Goal: Task Accomplishment & Management: Complete application form

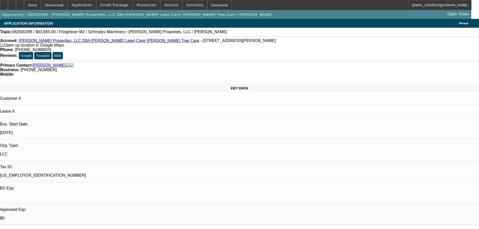
select select "0"
select select "6"
select select "0"
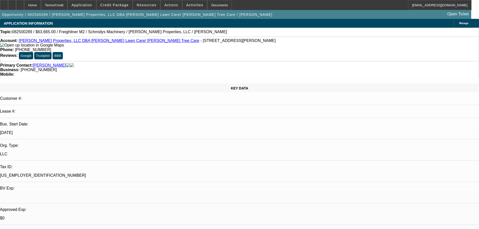
select select "0"
select select "6"
select select "0"
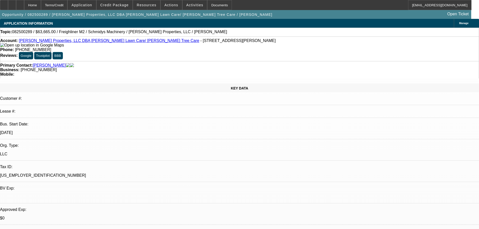
select select "0"
select select "6"
select select "0"
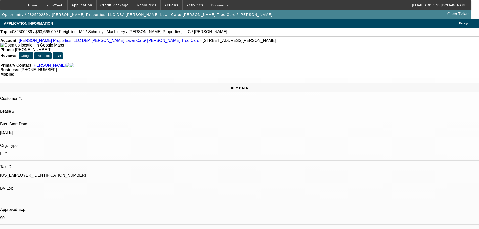
select select "6"
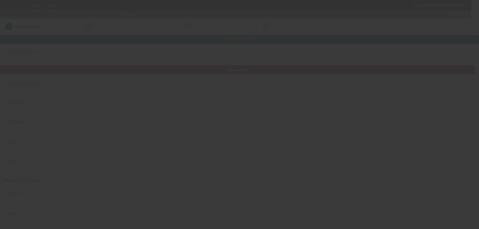
type input "Team Print, Inc."
type input "1605 Commerce Dr"
type input "60914"
type input "Bourbonnais"
type input "[PHONE_NUMBER]"
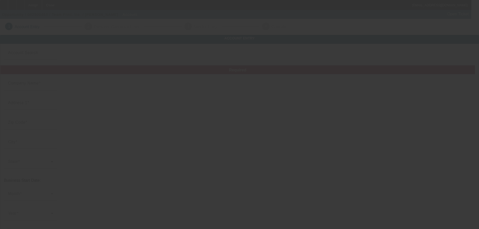
type input "[EMAIL_ADDRESS][DOMAIN_NAME]"
type input "Kankakee"
type input "800568927"
type input "https://Teamprintinc.Com"
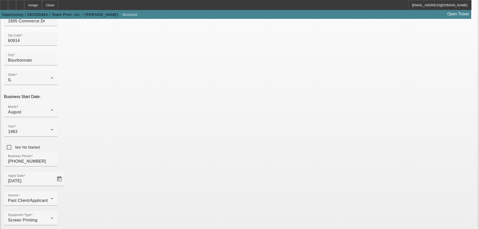
scroll to position [88, 0]
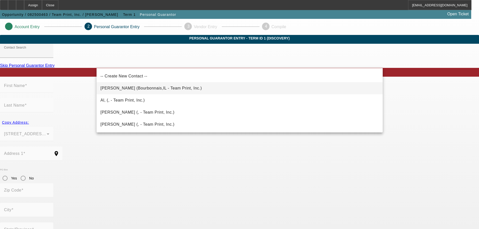
click at [170, 89] on span "Messier, Albert (Bourbonnais,IL - Team Print, Inc.)" at bounding box center [151, 88] width 101 height 4
type input "Messier, Albert (Bourbonnais,IL - Team Print, Inc.)"
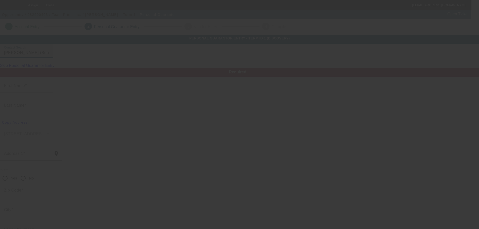
type input "Albert"
type input "Messier"
type input "1605 Commerce Drive"
radio input "true"
type input "60914"
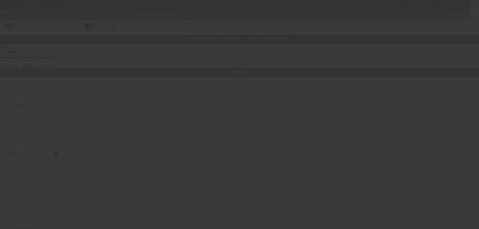
type input "Bourbonnais"
type input "[PHONE_NUMBER]"
type input "100"
type input "319-48-7283"
type input "al@teamprintinc.com"
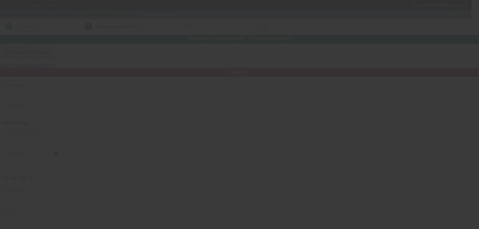
type input "(630) 805-3503"
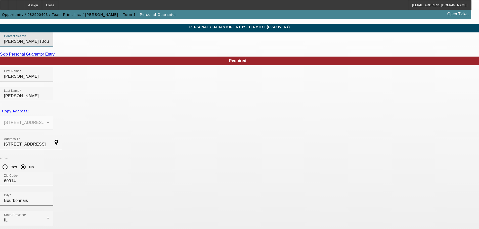
scroll to position [17, 0]
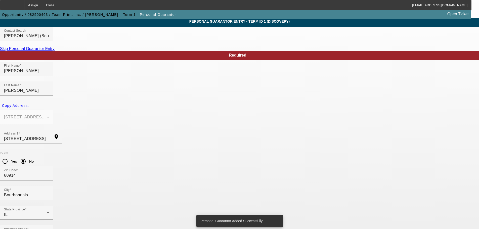
scroll to position [0, 0]
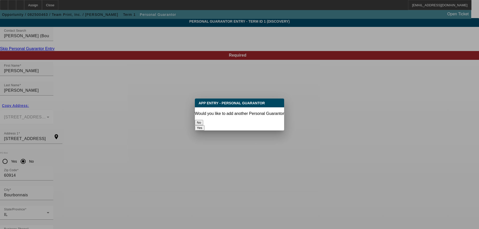
click at [203, 121] on button "No" at bounding box center [199, 122] width 8 height 5
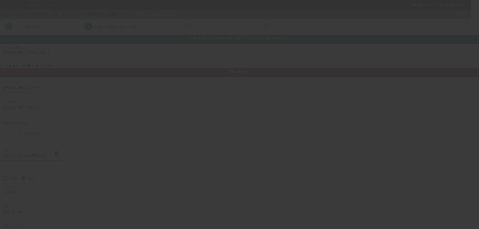
scroll to position [17, 0]
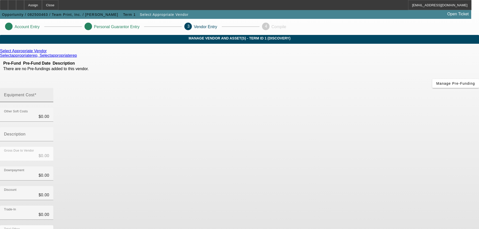
click at [49, 94] on input "Equipment Cost" at bounding box center [26, 97] width 45 height 6
type input "1"
type input "$1.00"
type input "16"
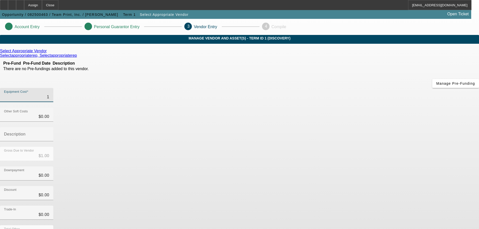
type input "$16.00"
type input "164"
type input "$164.00"
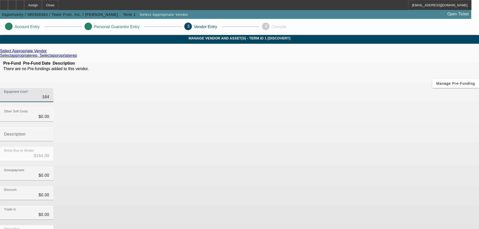
type input "1640"
type input "$1,640.00"
type input "16400"
type input "$16,400.00"
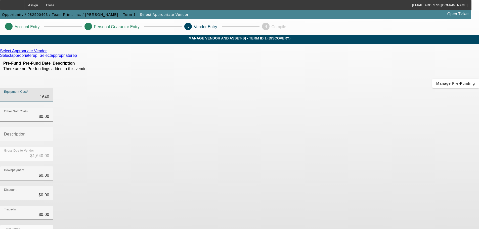
type input "$16,400.00"
type input "164000"
type input "$164,000.00"
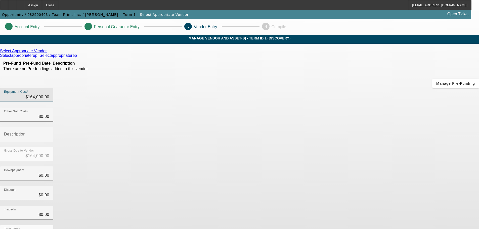
click at [393, 141] on app-vendor-asset-manage "Account Entry Personal Guarantor Entry 3 Vendor Entry 4 Compile MANAGE VENDOR A…" at bounding box center [239, 159] width 479 height 281
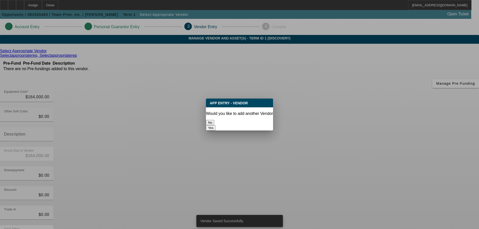
click at [214, 122] on button "No" at bounding box center [210, 122] width 8 height 5
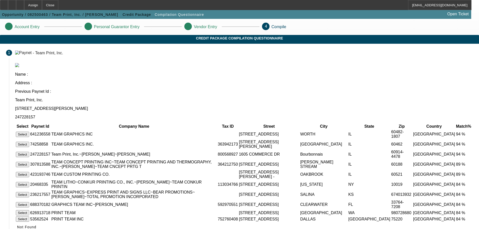
click at [29, 152] on button "Select" at bounding box center [22, 154] width 13 height 5
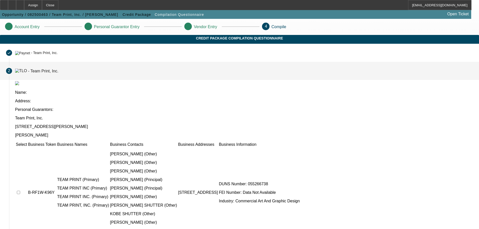
scroll to position [41, 0]
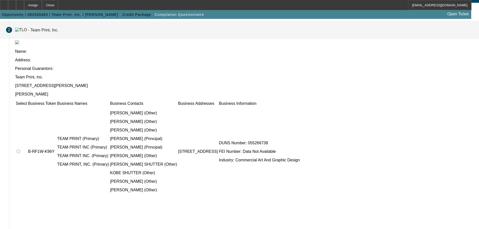
click at [20, 150] on input "checkbox" at bounding box center [18, 151] width 3 height 3
checkbox input "true"
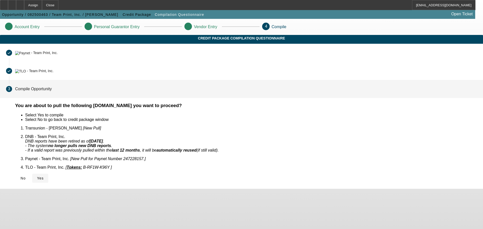
click at [44, 176] on span "Yes" at bounding box center [40, 178] width 7 height 4
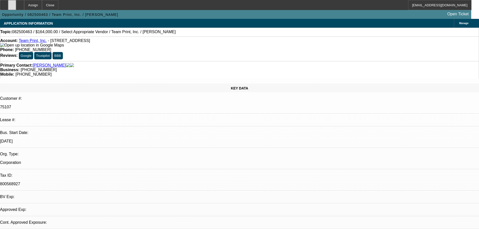
select select "0"
select select "2"
select select "0.1"
select select "4"
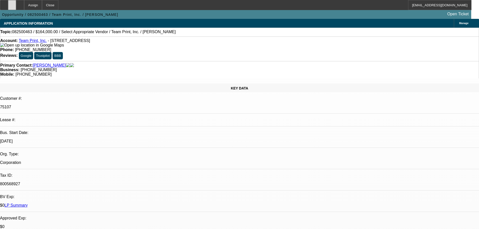
click at [12, 3] on icon at bounding box center [12, 3] width 0 height 0
click at [24, 6] on div at bounding box center [20, 5] width 8 height 10
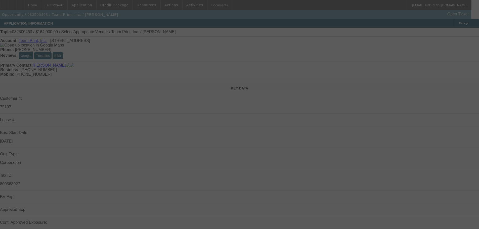
select select "0"
select select "2"
select select "0.1"
select select "4"
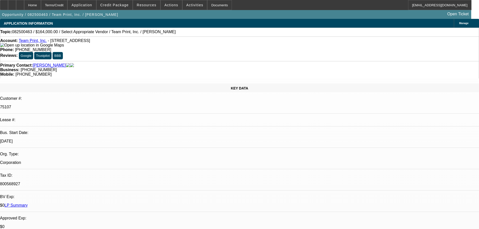
click at [122, 10] on div "Opportunity / 082500463 / Team Print, Inc. / Messier, Albert Open Ticket" at bounding box center [235, 14] width 471 height 9
click at [121, 8] on span at bounding box center [115, 5] width 36 height 12
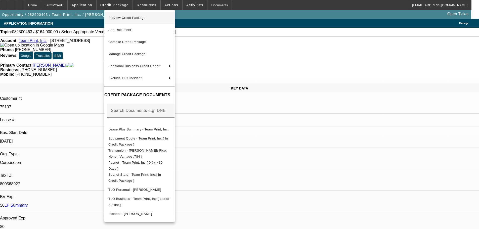
click at [126, 19] on span "Preview Credit Package" at bounding box center [126, 18] width 37 height 4
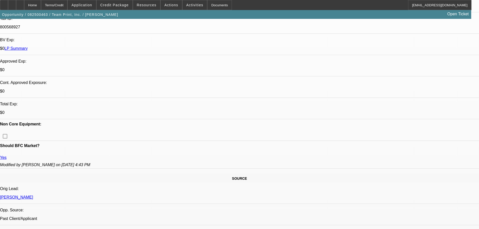
scroll to position [201, 0]
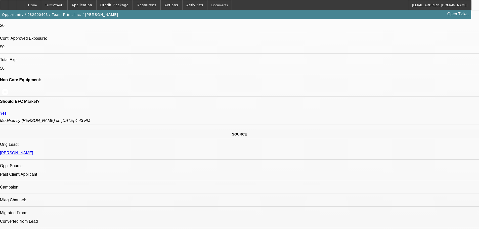
click at [129, 9] on span at bounding box center [115, 5] width 36 height 12
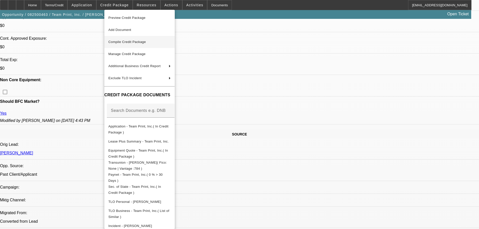
click at [140, 43] on span "Compile Credit Package" at bounding box center [126, 42] width 37 height 4
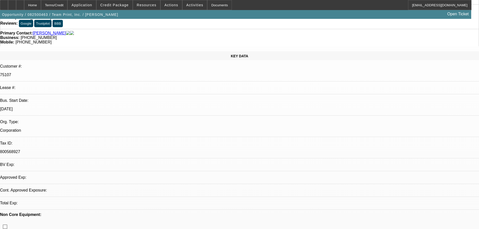
select select "0"
select select "2"
select select "0.1"
select select "4"
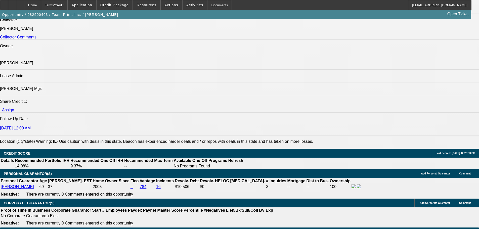
scroll to position [629, 0]
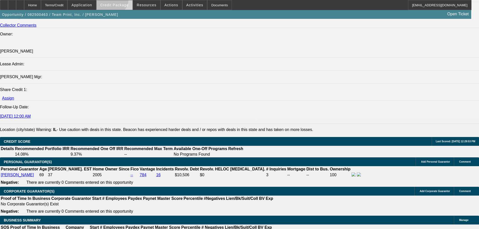
click at [119, 0] on span at bounding box center [115, 5] width 36 height 12
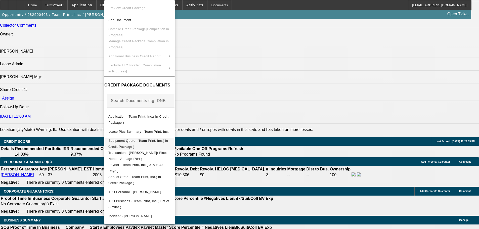
scroll to position [639, 0]
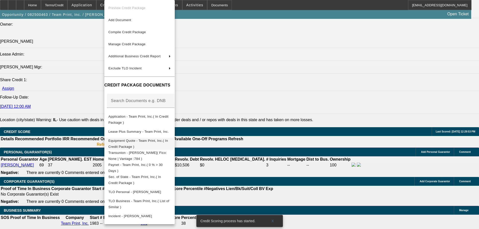
click at [147, 139] on span "Equipment Quote - Team Print, Inc.( In Credit Package )" at bounding box center [139, 144] width 62 height 12
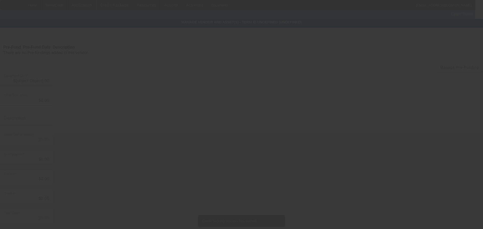
type input "$164,000.00"
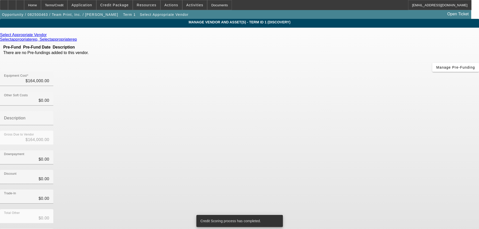
click at [48, 35] on icon at bounding box center [48, 35] width 0 height 4
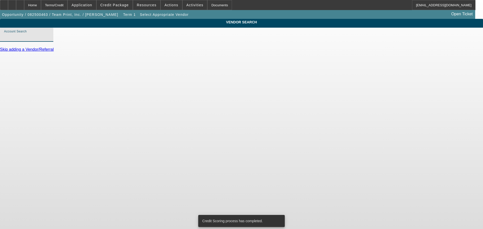
drag, startPoint x: 137, startPoint y: 41, endPoint x: 137, endPoint y: 46, distance: 5.0
click at [49, 40] on input "Account Search" at bounding box center [26, 37] width 45 height 6
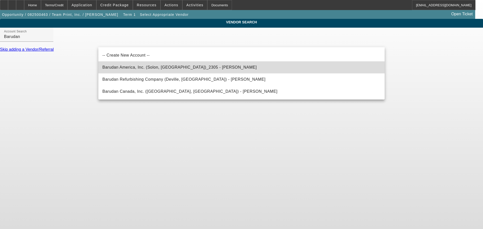
click at [134, 67] on span "Barudan America, Inc. (Solon, OH)_2305 - Hrabak, Kevin" at bounding box center [179, 67] width 154 height 4
type input "Barudan America, Inc. (Solon, OH)_2305 - Hrabak, Kevin"
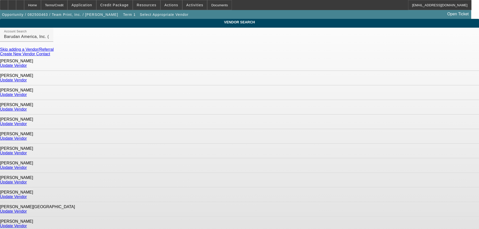
click at [27, 165] on link "Update Vendor" at bounding box center [13, 167] width 27 height 4
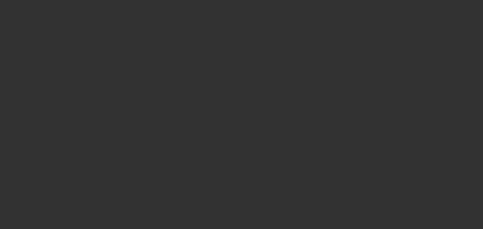
type input "$164,000.00"
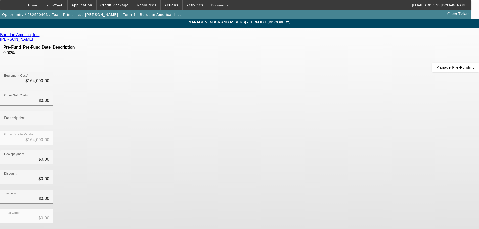
click at [41, 37] on icon at bounding box center [41, 35] width 0 height 4
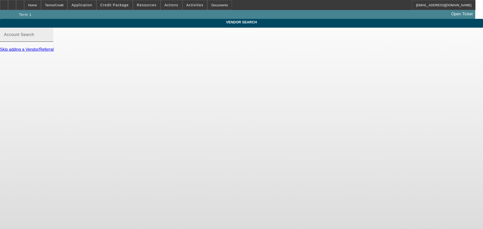
type input "Barudan America, Inc. (Solon, OH)_2305 - Hrabak, Kevin"
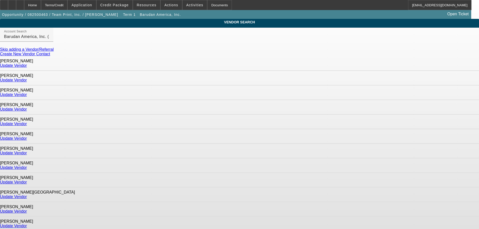
click at [27, 165] on link "Update Vendor" at bounding box center [13, 167] width 27 height 4
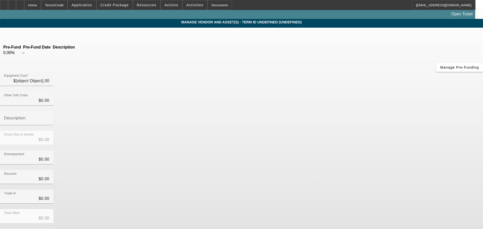
type input "$164,000.00"
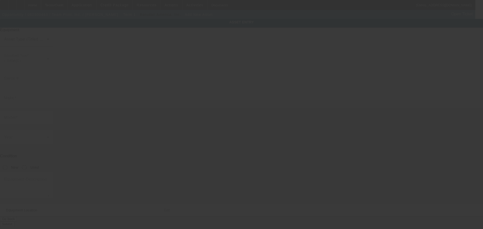
type input "1605 Commerce Dr"
type input "Bourbonnais"
type input "60914"
type input "Kankakee"
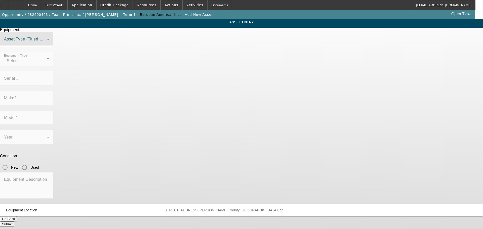
click at [47, 44] on span at bounding box center [25, 41] width 43 height 6
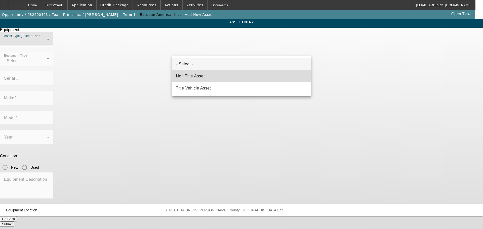
click at [203, 75] on span "Non Title Asset" at bounding box center [190, 76] width 29 height 6
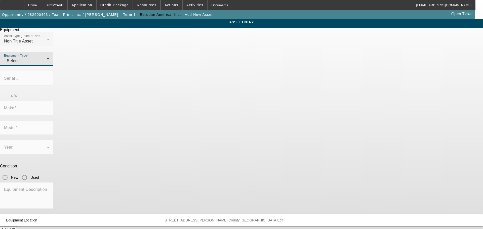
click at [47, 64] on div "- Select -" at bounding box center [25, 61] width 43 height 6
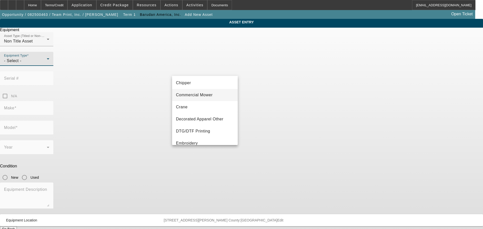
scroll to position [50, 0]
click at [198, 117] on mat-option "Embroidery" at bounding box center [205, 118] width 66 height 12
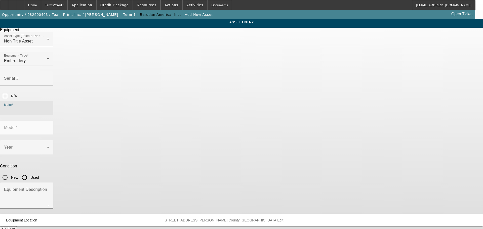
click at [49, 107] on input "Make" at bounding box center [26, 110] width 45 height 6
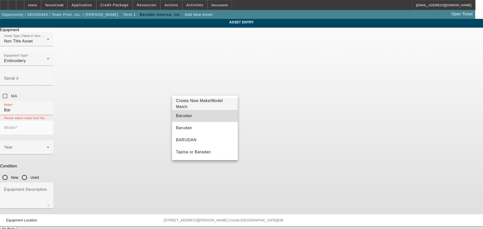
click at [191, 117] on mat-option "Barudan" at bounding box center [205, 116] width 66 height 12
type input "Barudan"
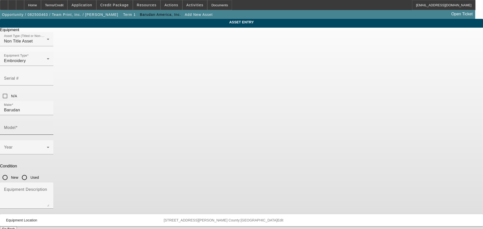
click at [16, 125] on mat-label "Model" at bounding box center [10, 127] width 12 height 4
click at [49, 127] on input "Model" at bounding box center [26, 130] width 45 height 6
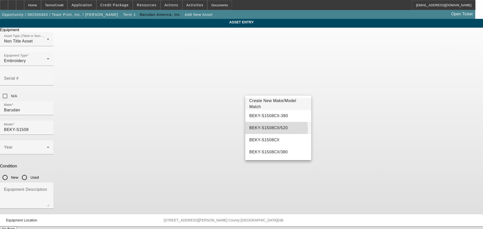
click at [271, 129] on span "BEKY-S1508CII/520" at bounding box center [268, 128] width 38 height 4
type input "BEKY-S1508CII/520"
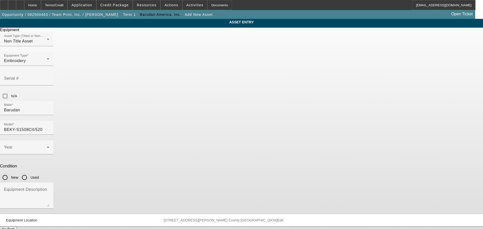
click at [10, 173] on input "New" at bounding box center [5, 178] width 10 height 10
radio input "true"
click at [47, 146] on span at bounding box center [25, 149] width 43 height 6
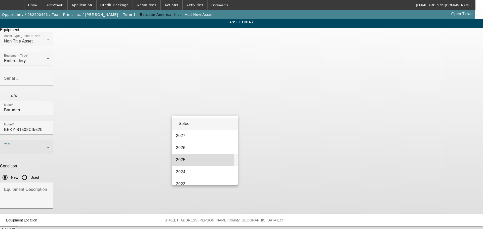
click at [192, 161] on mat-option "2025" at bounding box center [205, 160] width 66 height 12
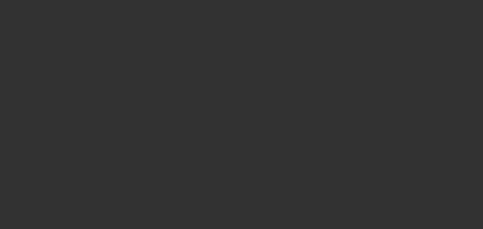
type input "$164,000.00"
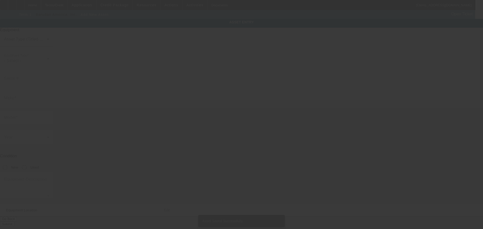
type input "1605 Commerce Dr"
type input "Bourbonnais"
type input "60914"
type input "Kankakee"
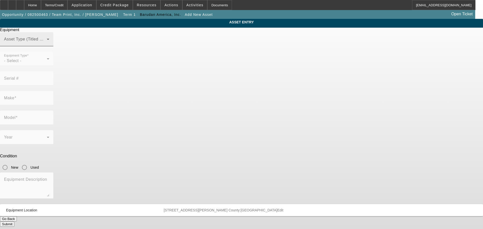
click at [49, 46] on div "Asset Type (Titled or Non-Titled)" at bounding box center [26, 39] width 45 height 14
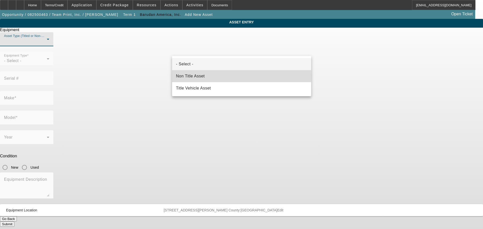
click at [202, 76] on span "Non Title Asset" at bounding box center [190, 76] width 29 height 6
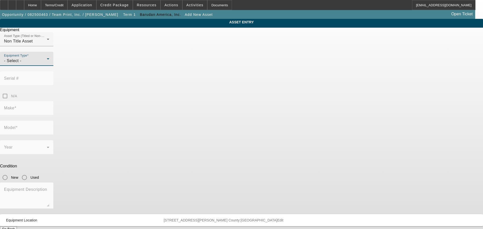
click at [47, 64] on div "- Select -" at bounding box center [25, 61] width 43 height 6
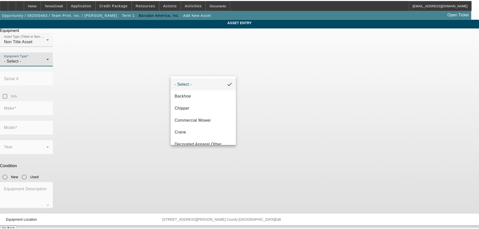
scroll to position [29, 0]
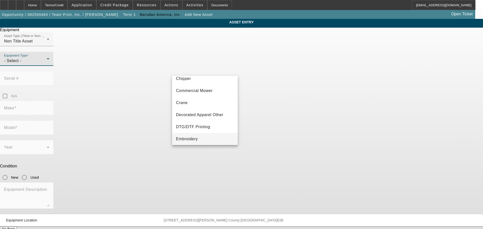
click at [192, 138] on span "Embroidery" at bounding box center [187, 139] width 22 height 6
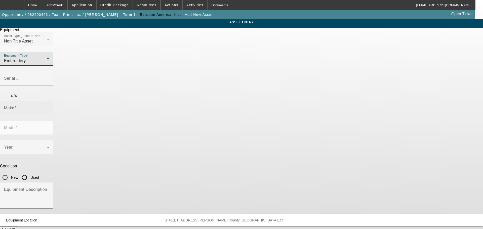
click at [49, 107] on input "Make" at bounding box center [26, 110] width 45 height 6
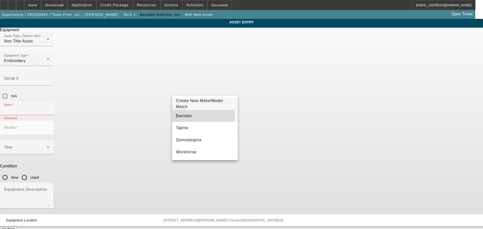
click at [198, 115] on mat-option "Barudan" at bounding box center [205, 116] width 66 height 12
type input "Barudan"
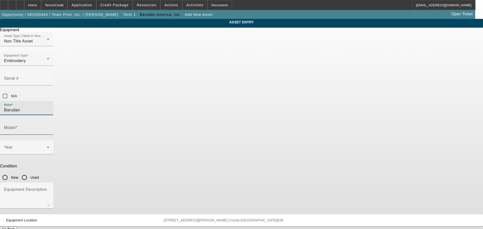
click at [49, 127] on input "Model" at bounding box center [26, 130] width 45 height 6
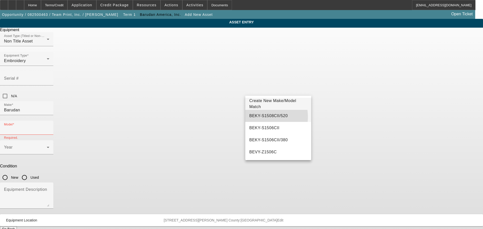
click at [260, 117] on span "BEKY-S1508CII/520" at bounding box center [268, 116] width 38 height 4
type input "BEKY-S1508CII/520"
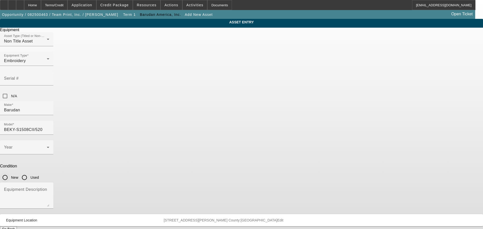
click at [10, 173] on input "New" at bounding box center [5, 178] width 10 height 10
radio input "true"
click at [47, 146] on span at bounding box center [25, 149] width 43 height 6
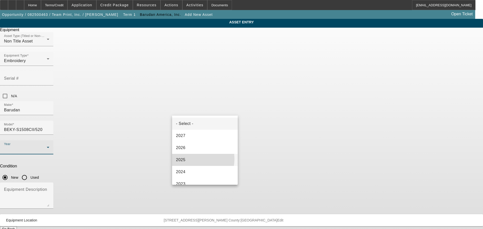
click at [192, 159] on mat-option "2025" at bounding box center [205, 160] width 66 height 12
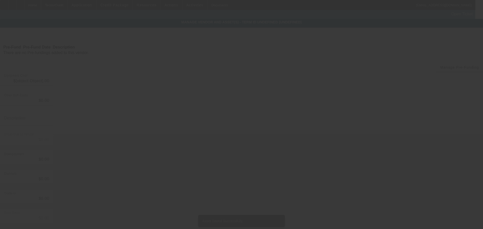
type input "$164,000.00"
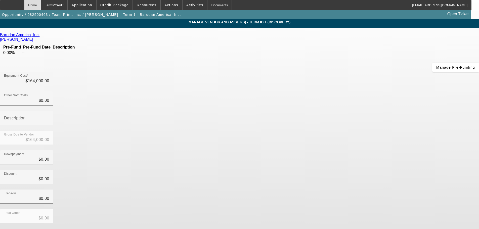
click at [41, 4] on div "Home" at bounding box center [32, 5] width 17 height 10
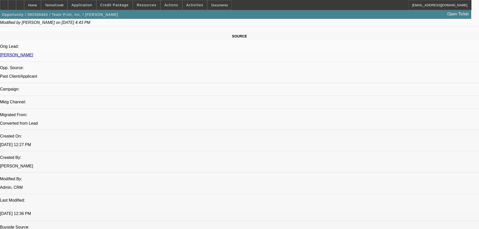
select select "0"
select select "2"
select select "0.1"
select select "4"
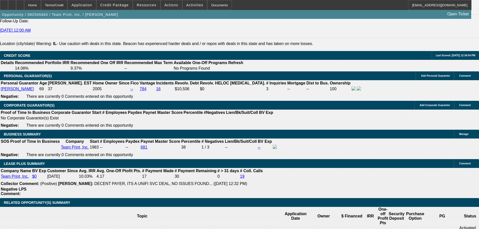
scroll to position [710, 0]
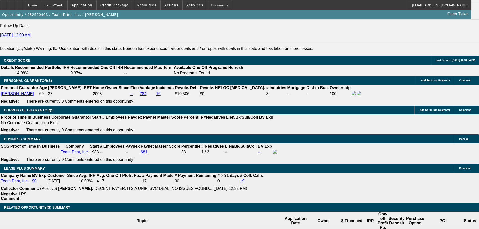
type input "$0.00"
type input "60"
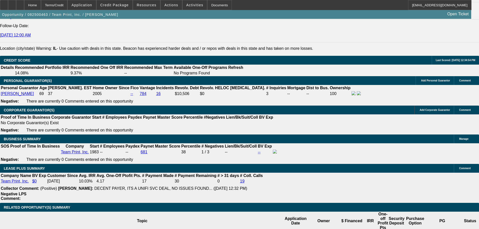
type input "9"
type input "$6,808.74"
type input "$3,404.37"
type input "9.9"
type input "$6,952.90"
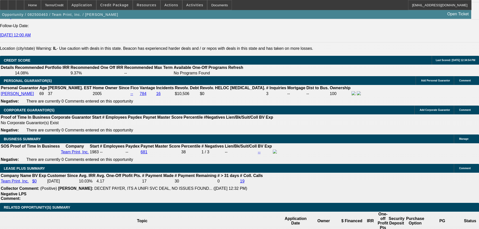
type input "$3,476.45"
type input "9.9"
select select "0"
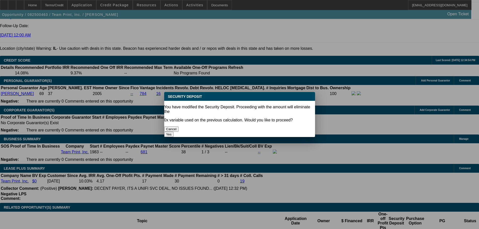
click at [174, 132] on button "Yes" at bounding box center [169, 134] width 10 height 5
type input "$0.00"
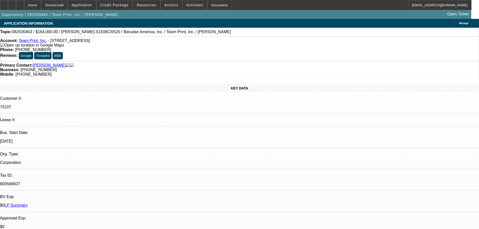
scroll to position [710, 0]
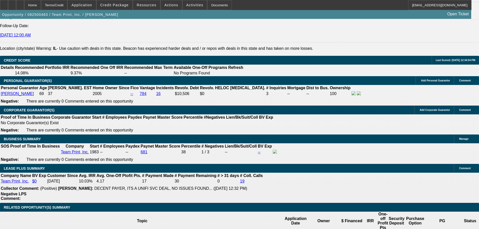
select select "1"
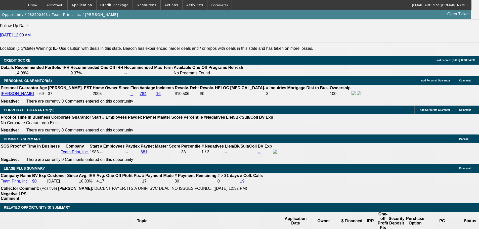
select select "0"
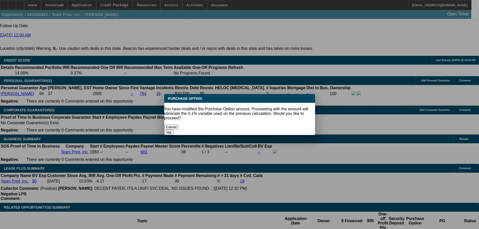
scroll to position [0, 0]
click at [174, 130] on button "Yes" at bounding box center [169, 132] width 10 height 5
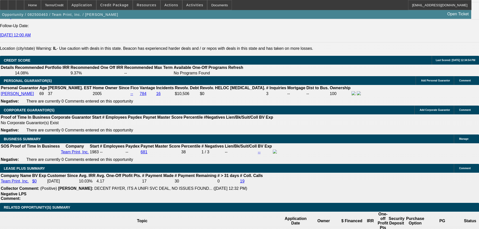
scroll to position [710, 0]
drag, startPoint x: 91, startPoint y: 195, endPoint x: 151, endPoint y: 195, distance: 59.9
type input "$1.00"
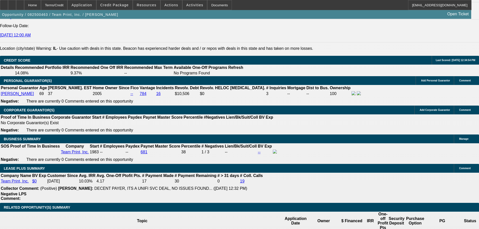
select select "2"
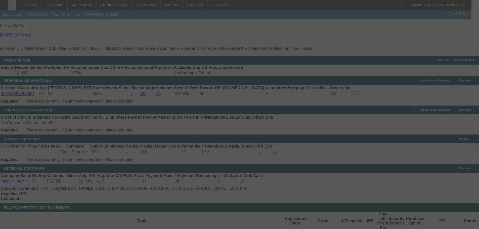
select select "0"
select select "2"
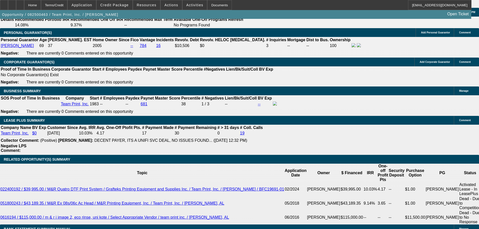
scroll to position [760, 0]
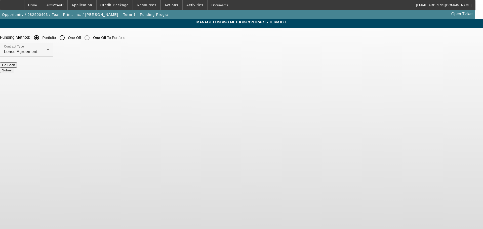
click at [67, 38] on input "One-Off" at bounding box center [62, 38] width 10 height 10
radio input "true"
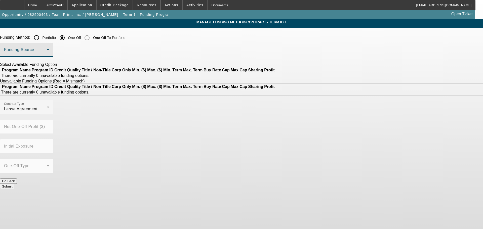
click at [47, 50] on span at bounding box center [25, 52] width 43 height 6
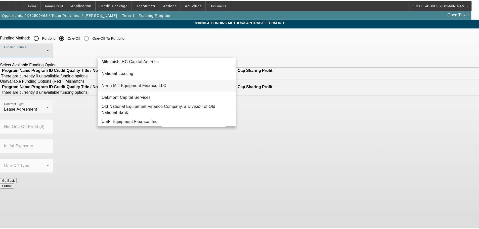
scroll to position [143, 0]
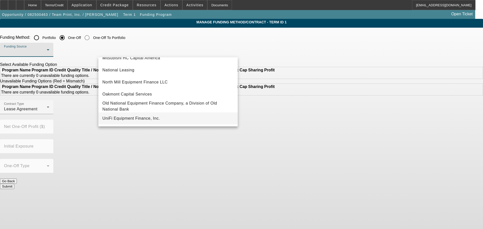
click at [149, 116] on span "UniFi Equipment Finance, Inc." at bounding box center [131, 118] width 58 height 6
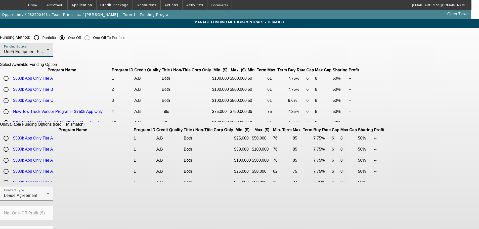
click at [11, 83] on input "radio" at bounding box center [6, 78] width 10 height 10
radio input "true"
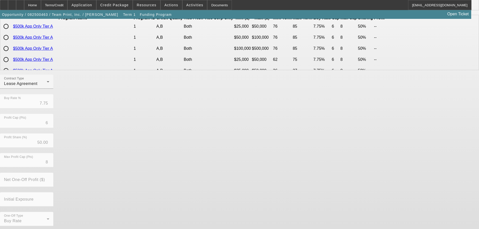
scroll to position [114, 0]
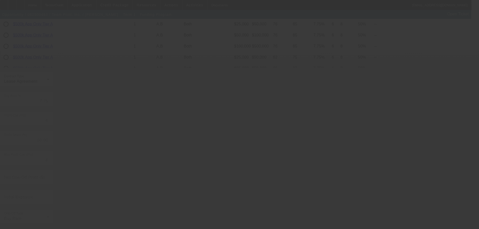
radio input "true"
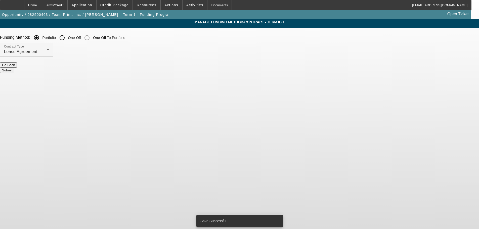
scroll to position [0, 0]
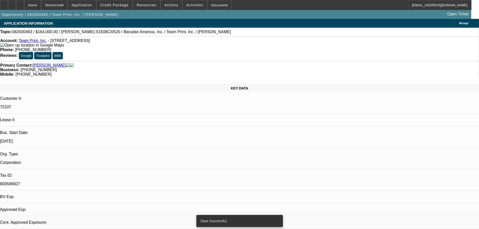
select select "0"
select select "2"
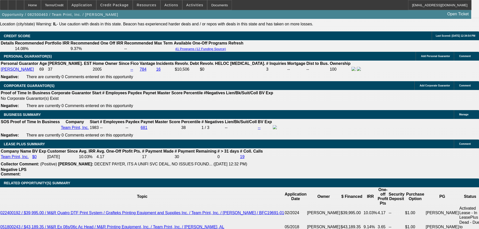
scroll to position [780, 0]
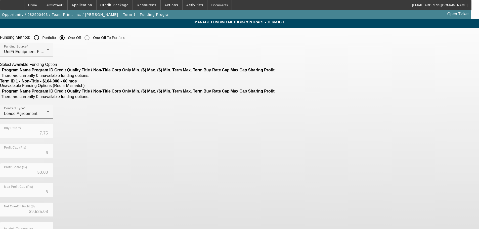
click at [41, 38] on input "Portfolio" at bounding box center [36, 38] width 10 height 10
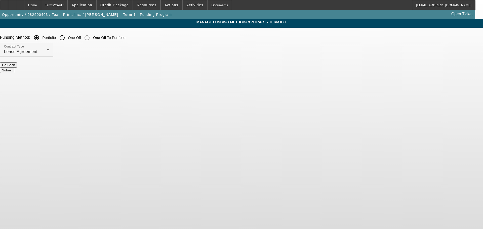
click at [14, 69] on button "Submit" at bounding box center [7, 70] width 14 height 5
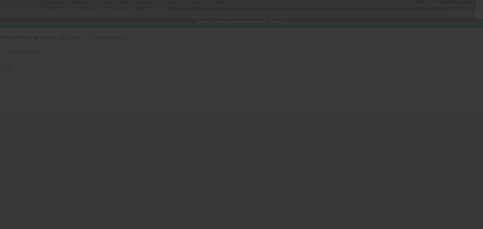
radio input "false"
radio input "true"
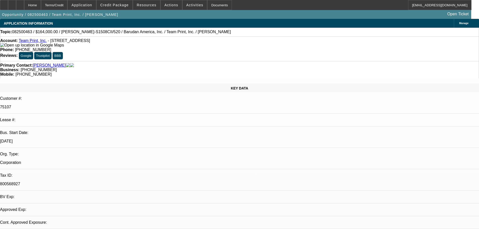
select select "0"
select select "2"
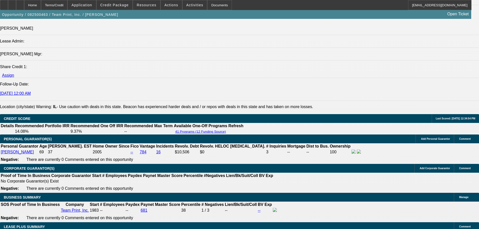
scroll to position [629, 0]
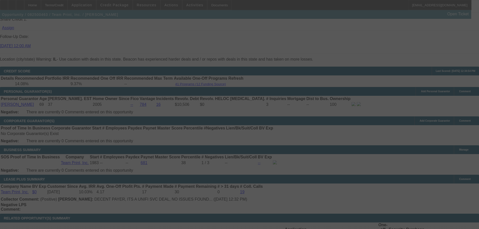
scroll to position [704, 0]
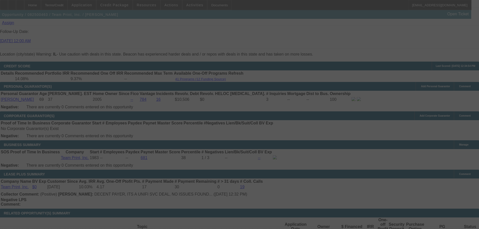
select select "0"
select select "2"
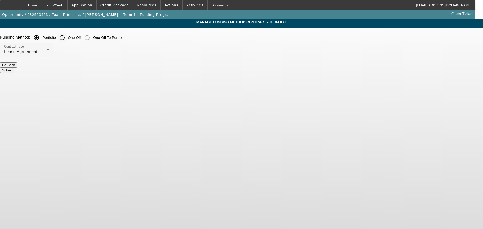
click at [68, 38] on div at bounding box center [62, 38] width 12 height 12
radio input "false"
radio input "true"
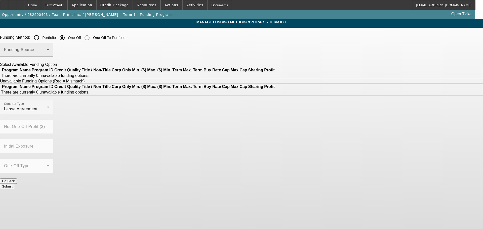
click at [47, 51] on span at bounding box center [25, 52] width 43 height 6
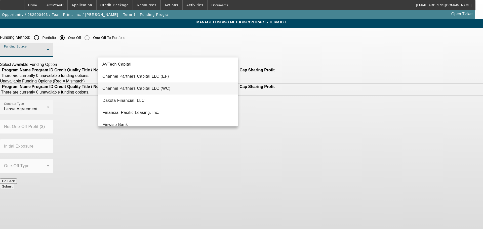
scroll to position [25, 0]
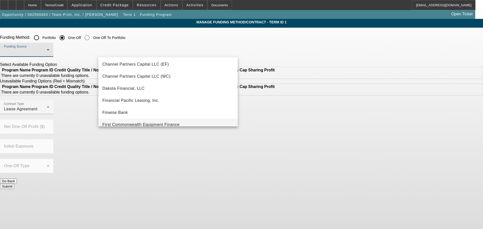
click at [165, 124] on span "First Commonwealth Equipment Finance" at bounding box center [140, 125] width 77 height 6
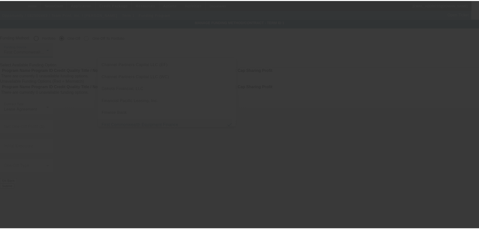
scroll to position [0, 0]
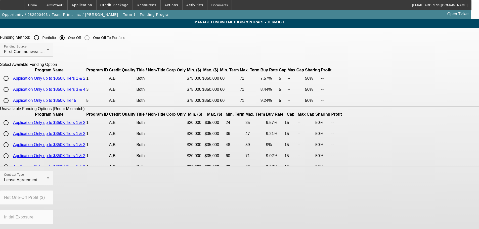
click at [11, 83] on input "radio" at bounding box center [6, 78] width 10 height 10
radio input "true"
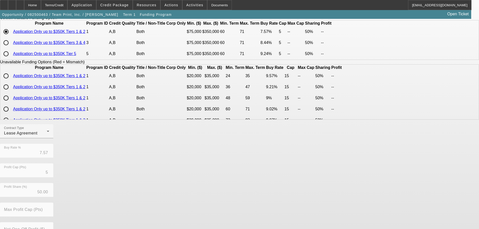
scroll to position [110, 0]
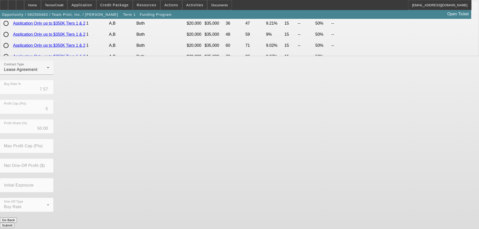
click at [14, 223] on button "Submit" at bounding box center [7, 225] width 14 height 5
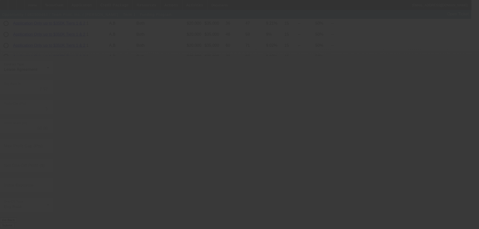
radio input "true"
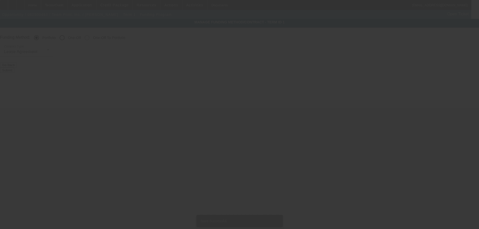
scroll to position [0, 0]
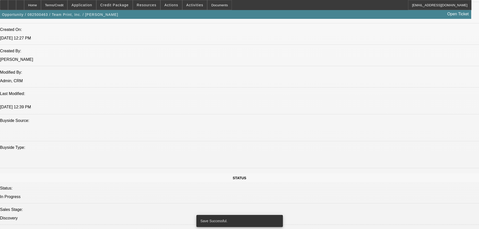
select select "0"
select select "2"
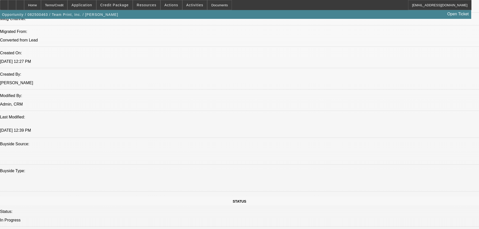
scroll to position [314, 0]
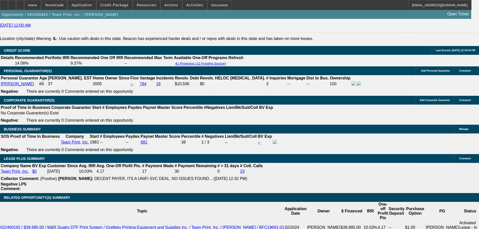
scroll to position [734, 0]
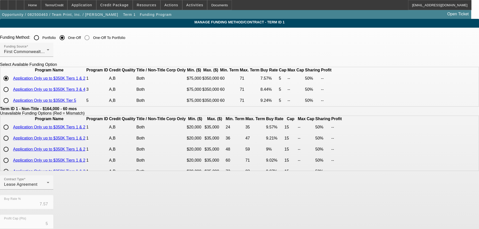
click at [41, 38] on input "Portfolio" at bounding box center [36, 38] width 10 height 10
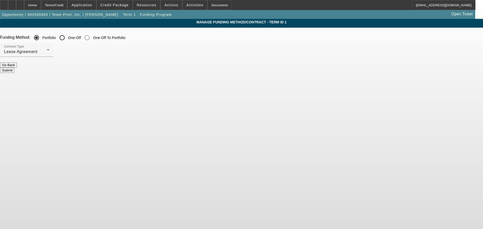
click at [14, 68] on button "Submit" at bounding box center [7, 70] width 14 height 5
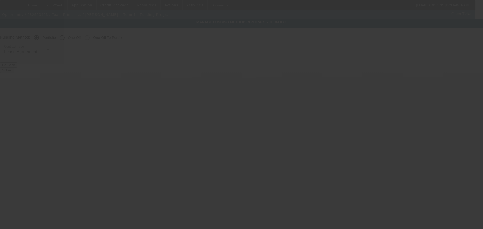
radio input "false"
radio input "true"
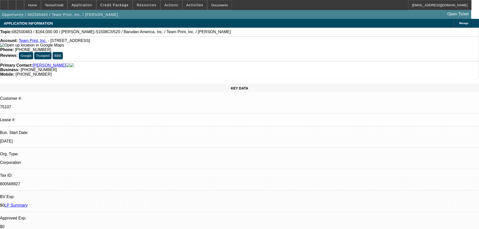
select select "0"
select select "2"
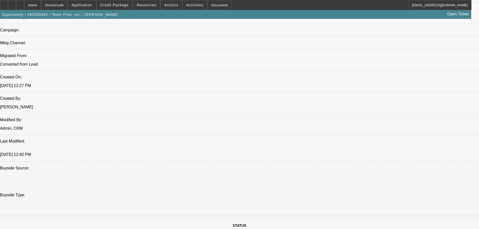
scroll to position [327, 0]
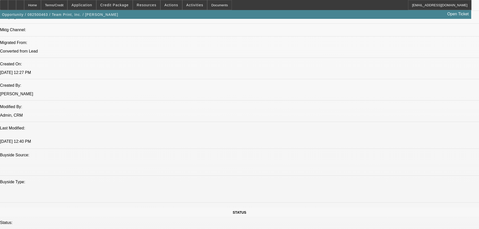
scroll to position [478, 0]
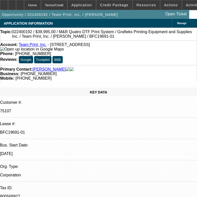
select select "0"
select select "2"
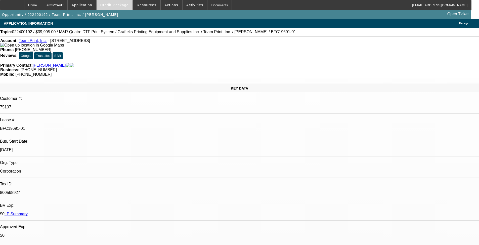
click at [123, 7] on span at bounding box center [115, 5] width 36 height 12
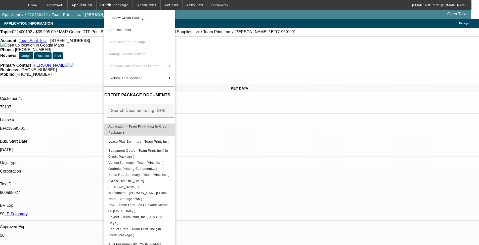
click at [135, 125] on span "Application - Team Print, Inc.( In Credit Package )" at bounding box center [139, 129] width 62 height 12
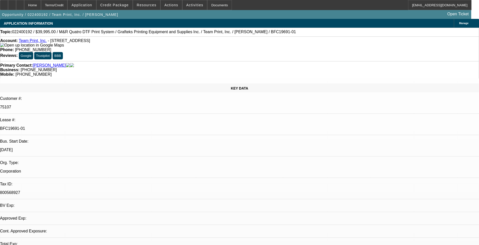
select select "0"
select select "2"
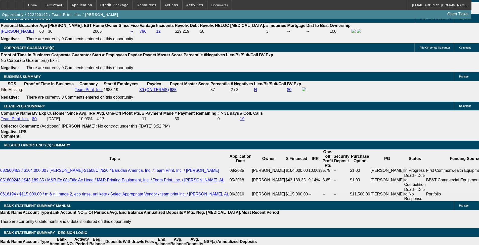
scroll to position [851, 0]
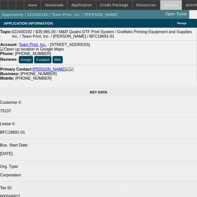
select select "0"
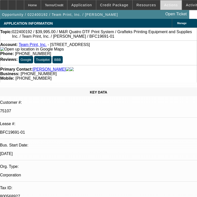
select select "0"
select select "2"
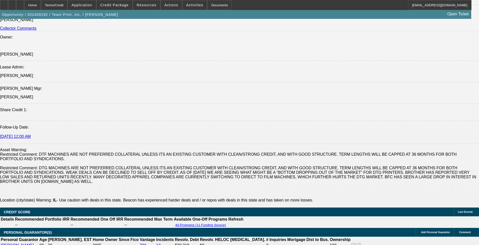
scroll to position [679, 0]
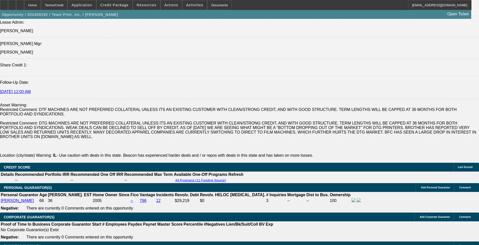
drag, startPoint x: 33, startPoint y: 150, endPoint x: 63, endPoint y: 158, distance: 31.0
copy span "[PERSON_NAME] established Team Print as a sole proprietorship in [DATE] before …"
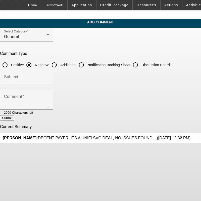
click at [59, 65] on input "Additional" at bounding box center [54, 65] width 10 height 10
radio input "true"
click at [53, 86] on div at bounding box center [26, 87] width 53 height 6
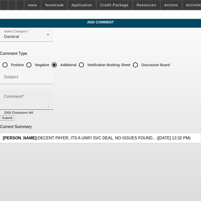
click at [49, 94] on div "Comment" at bounding box center [26, 100] width 45 height 20
paste textarea "[PERSON_NAME] established Team Print as a sole proprietorship in [DATE] before …"
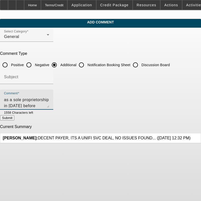
scroll to position [12, 0]
drag, startPoint x: 162, startPoint y: 104, endPoint x: 84, endPoint y: 108, distance: 78.3
click at [49, 108] on div "Comment Al Messier established Team Print as a sole proprietorship in 1983 befo…" at bounding box center [26, 100] width 45 height 20
type textarea "[PERSON_NAME] established Team Print as a sole proprietorship in [DATE] before …"
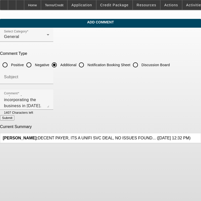
click at [14, 118] on button "Submit" at bounding box center [7, 117] width 14 height 5
radio input "true"
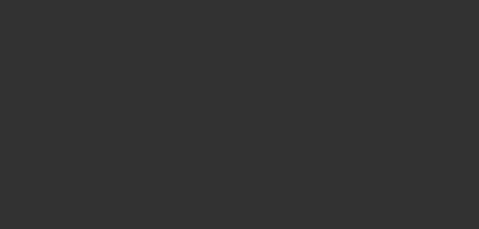
select select "0"
select select "2"
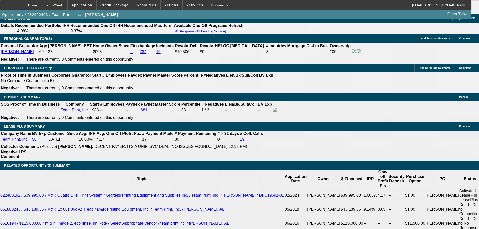
scroll to position [754, 0]
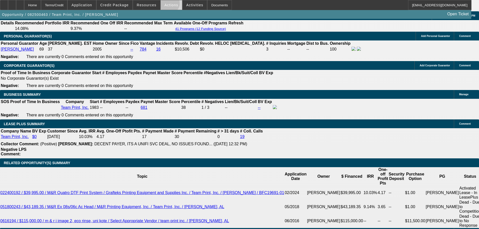
click at [167, 5] on span "Actions" at bounding box center [171, 5] width 14 height 4
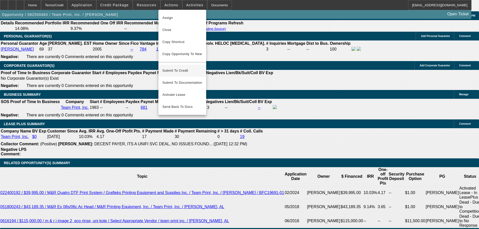
click at [190, 68] on span "Submit To Credit" at bounding box center [182, 71] width 40 height 6
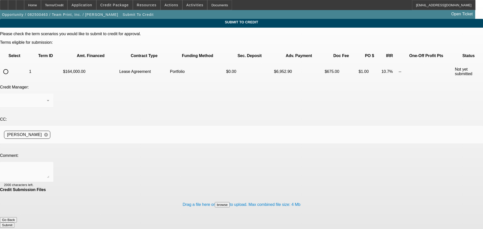
click at [11, 67] on input "radio" at bounding box center [6, 72] width 10 height 10
radio input "true"
click at [47, 98] on div at bounding box center [25, 101] width 43 height 6
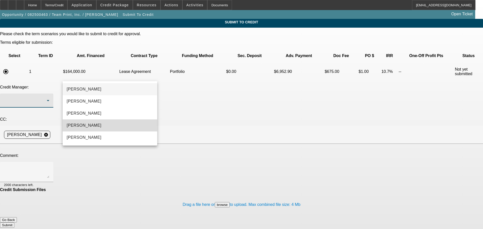
click at [94, 127] on mat-option "[PERSON_NAME]" at bounding box center [110, 125] width 95 height 12
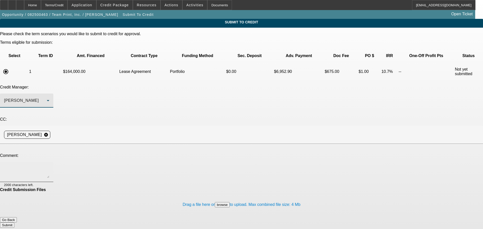
click at [49, 166] on textarea at bounding box center [26, 172] width 45 height 12
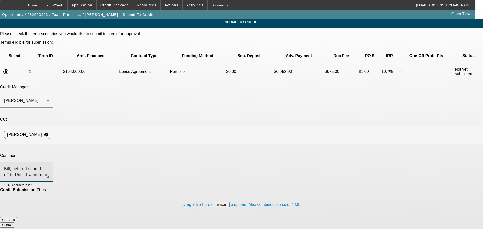
type textarea "Bill, before I send this off to Unifi, I wanted to see if you want this house. …"
click at [14, 223] on button "Submit" at bounding box center [7, 225] width 14 height 5
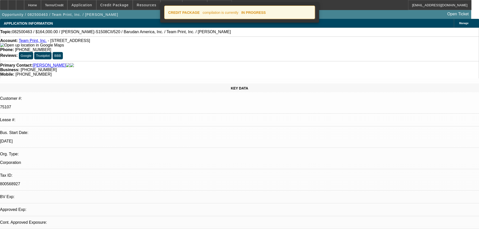
select select "0"
select select "2"
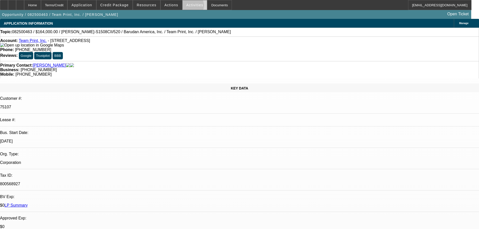
click at [186, 7] on span "Activities" at bounding box center [194, 5] width 17 height 4
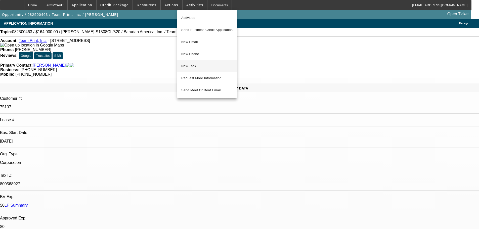
click at [195, 65] on span "New Task" at bounding box center [207, 66] width 52 height 6
